Goal: Task Accomplishment & Management: Use online tool/utility

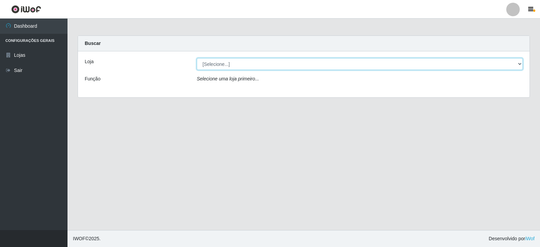
click at [518, 64] on select "[Selecione...] SuperFácil Atacado - [GEOGRAPHIC_DATA]" at bounding box center [360, 64] width 326 height 12
select select "504"
click at [197, 58] on select "[Selecione...] SuperFácil Atacado - [GEOGRAPHIC_DATA]" at bounding box center [360, 64] width 326 height 12
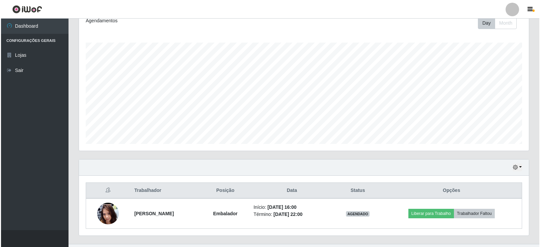
scroll to position [111, 0]
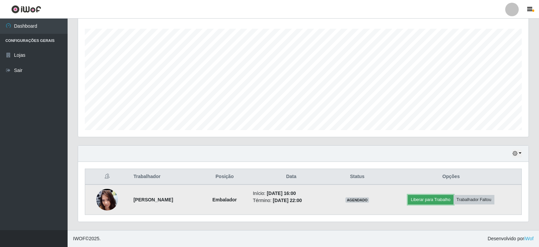
click at [448, 200] on button "Liberar para Trabalho" at bounding box center [431, 199] width 46 height 9
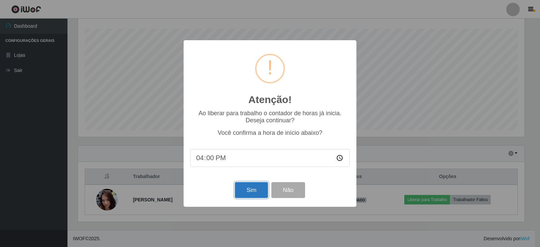
click at [246, 187] on button "Sim" at bounding box center [251, 190] width 33 height 16
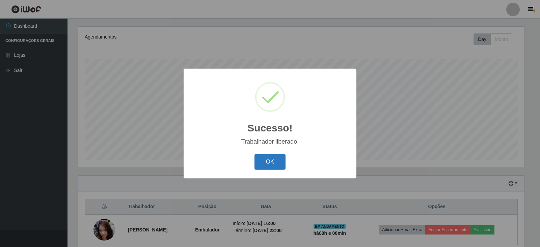
click at [272, 161] on button "OK" at bounding box center [270, 162] width 31 height 16
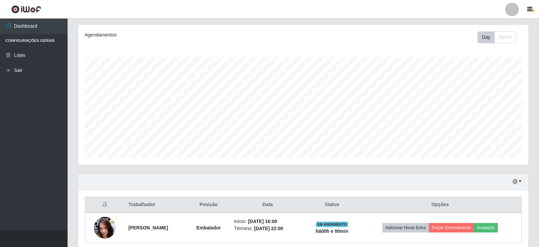
scroll to position [79, 0]
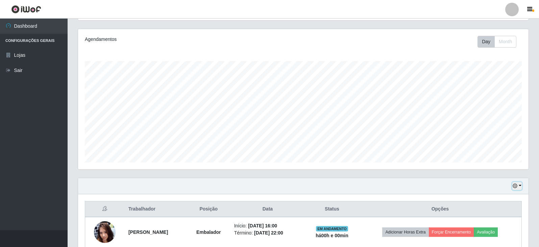
click at [514, 187] on icon "button" at bounding box center [514, 185] width 5 height 5
click at [489, 145] on button "3 dias" at bounding box center [494, 147] width 53 height 14
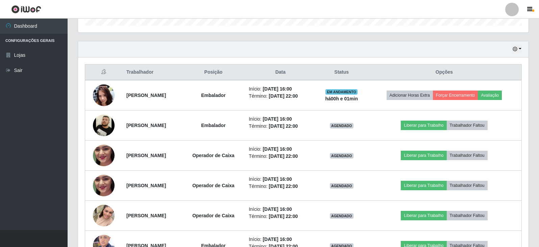
scroll to position [180, 0]
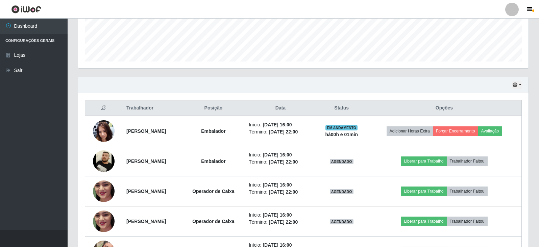
click at [50, 40] on li "Configurações Gerais" at bounding box center [34, 41] width 68 height 14
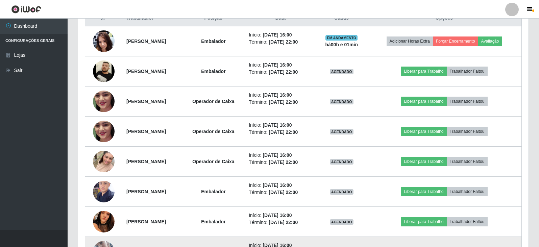
scroll to position [270, 0]
